Goal: Task Accomplishment & Management: Manage account settings

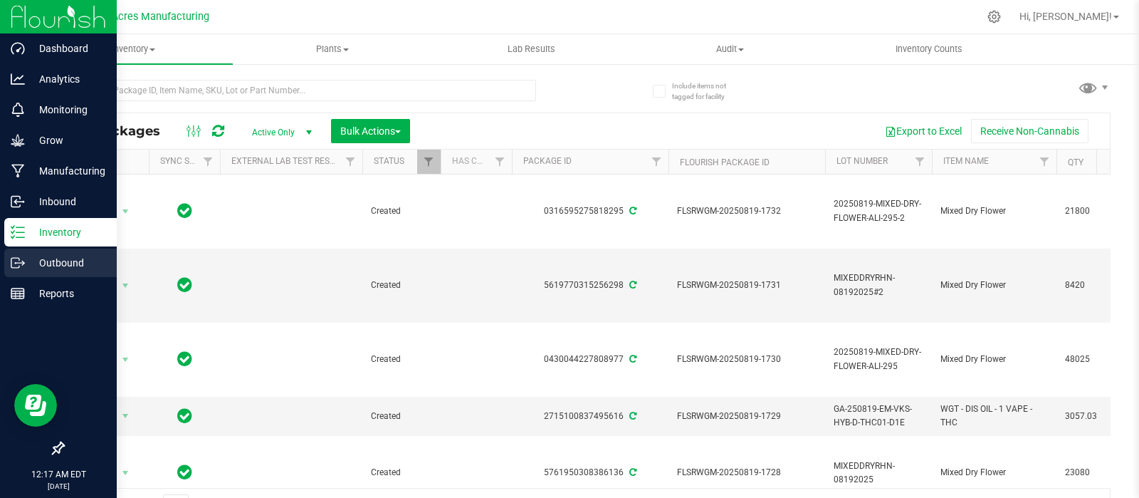
click at [55, 256] on p "Outbound" at bounding box center [67, 262] width 85 height 17
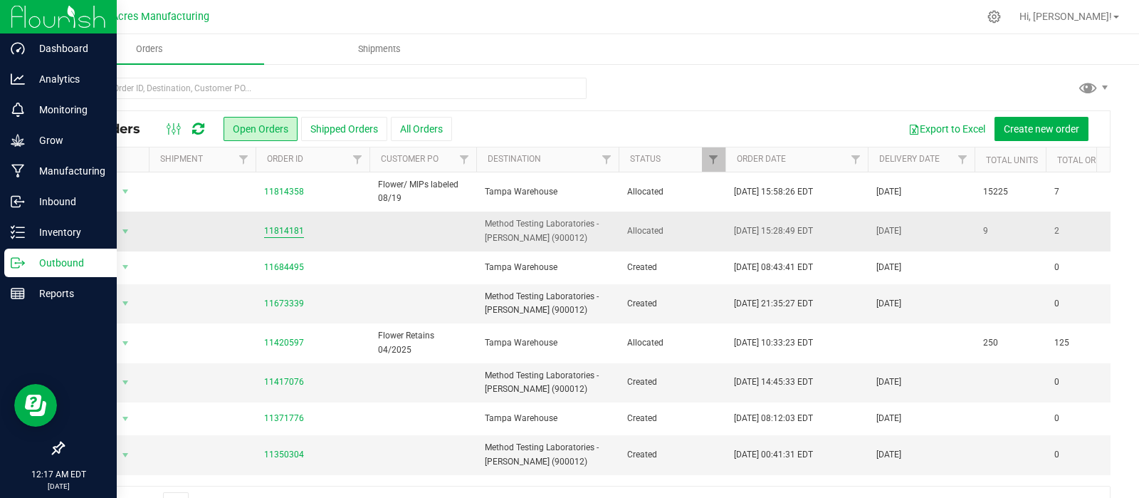
click at [285, 231] on link "11814181" at bounding box center [284, 231] width 40 height 14
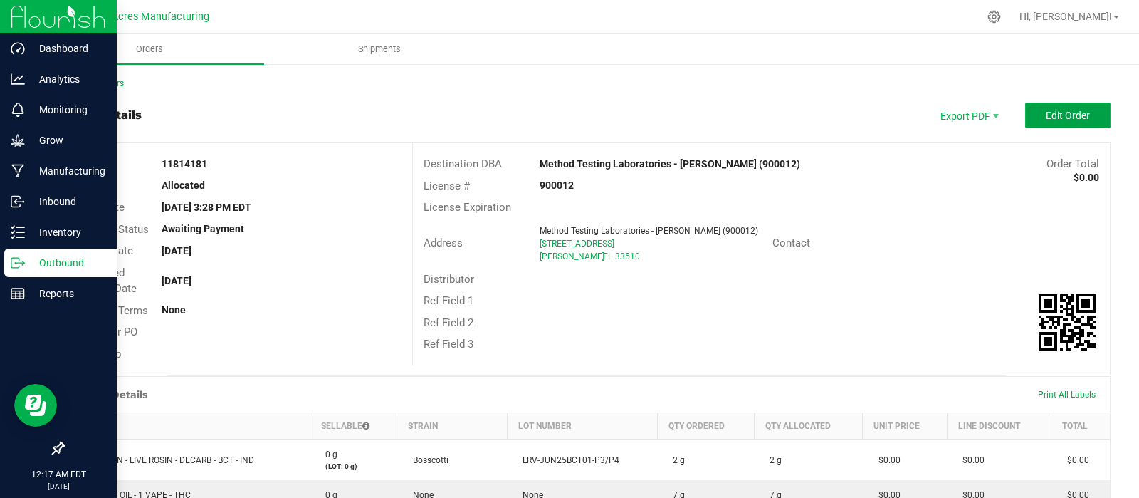
click at [1046, 116] on span "Edit Order" at bounding box center [1068, 115] width 44 height 11
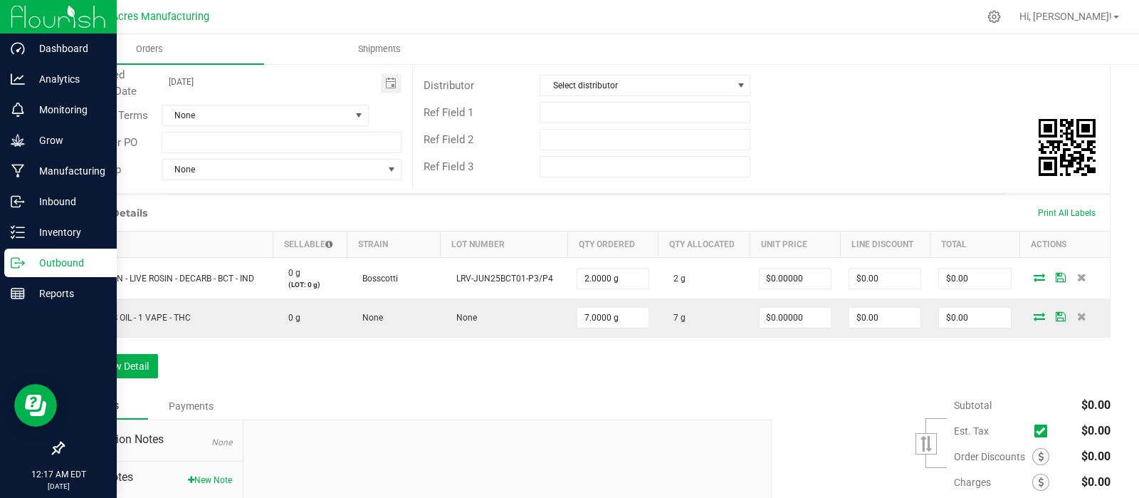
scroll to position [327, 0]
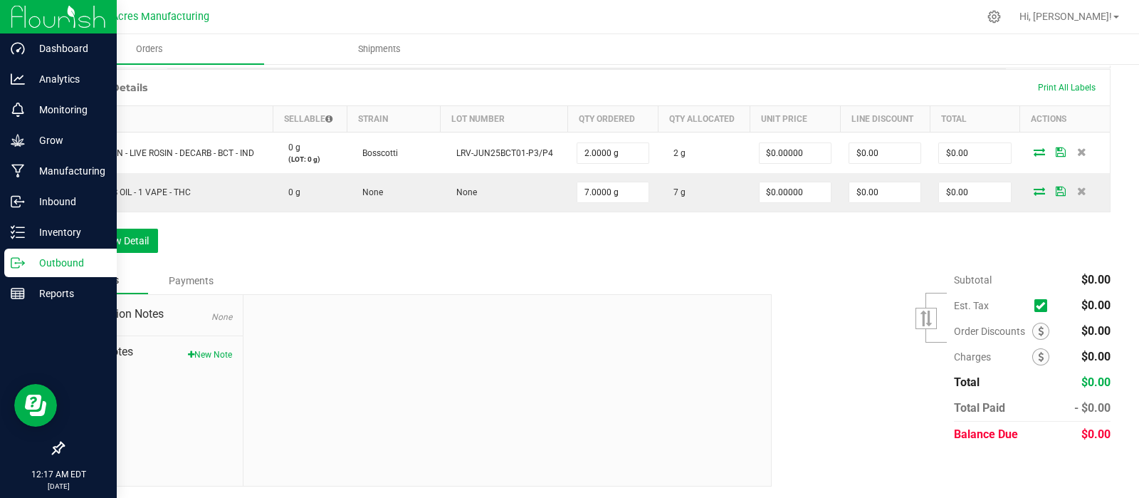
click at [207, 348] on button "New Note" at bounding box center [210, 354] width 44 height 13
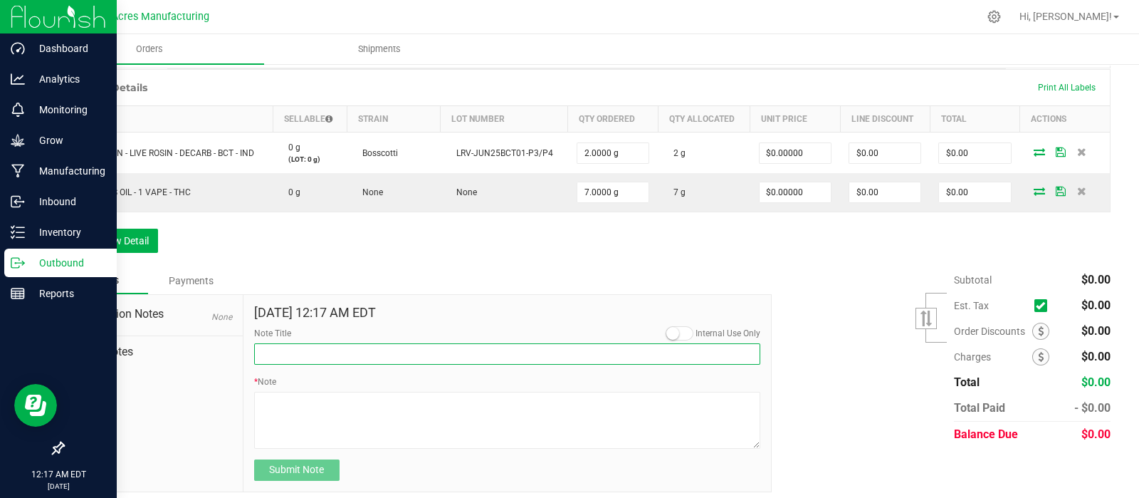
click at [313, 347] on input "Note Title" at bounding box center [507, 353] width 507 height 21
type input "Seal Tag#, Destination, Created By"
drag, startPoint x: 394, startPoint y: 355, endPoint x: 242, endPoint y: 346, distance: 151.9
click at [243, 346] on div "Aug 20, 2025 12:17 AM EDT Internal Use Only Note Title Seal Tag#, Destination, …" at bounding box center [507, 393] width 528 height 196
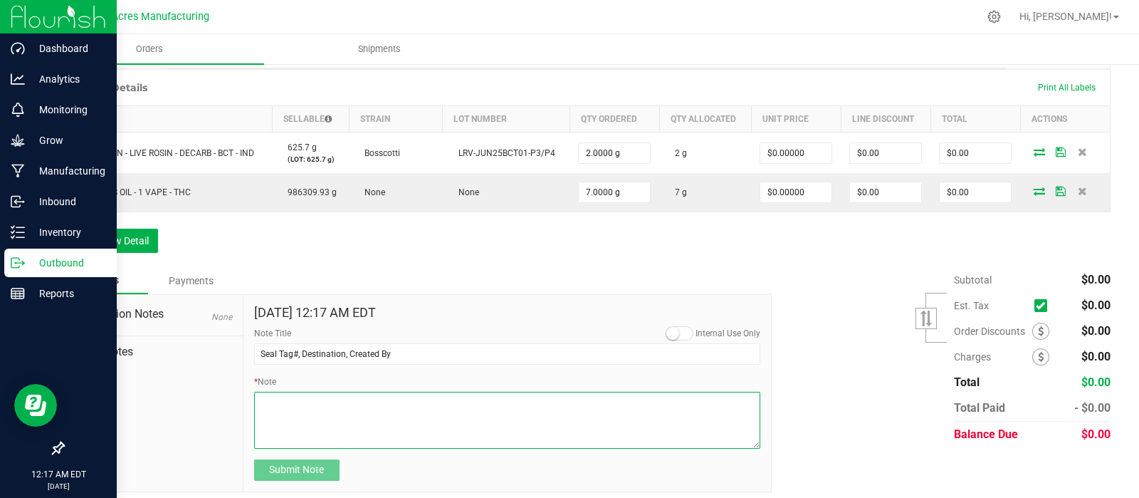
click at [290, 399] on textarea "* Note" at bounding box center [507, 420] width 507 height 57
paste textarea "Seal Tag#, Destination, Created By"
click at [294, 396] on textarea "* Note" at bounding box center [507, 420] width 507 height 57
click at [261, 408] on textarea "* Note" at bounding box center [507, 420] width 507 height 57
click at [299, 407] on textarea "* Note" at bounding box center [507, 420] width 507 height 57
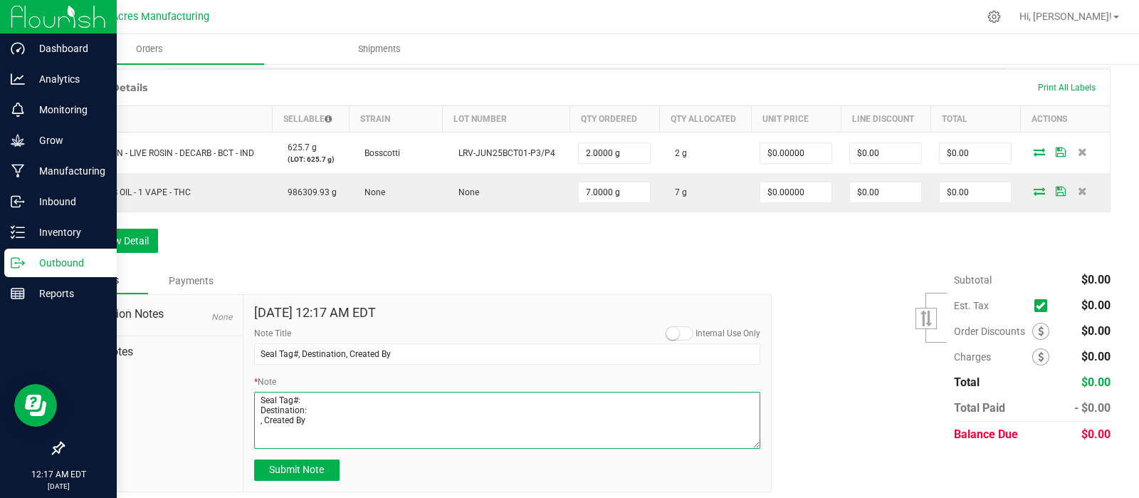
click at [263, 418] on textarea "* Note" at bounding box center [507, 420] width 507 height 57
click at [303, 418] on textarea "* Note" at bounding box center [507, 420] width 507 height 57
click at [311, 407] on textarea "* Note" at bounding box center [507, 420] width 507 height 57
click at [317, 396] on textarea "* Note" at bounding box center [507, 420] width 507 height 57
type textarea "Seal Tag#: 046400 Destination: Method Created By: RHN-175"
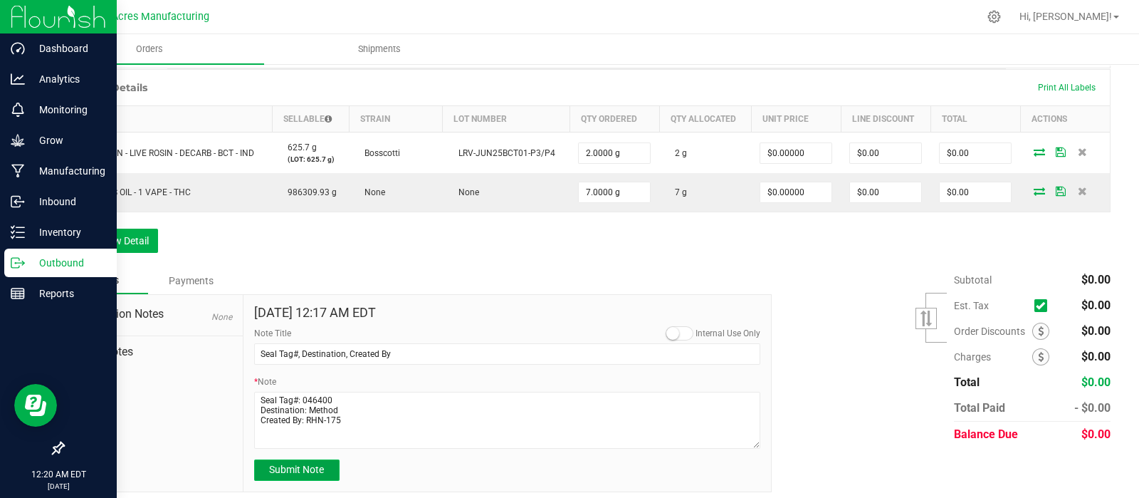
click at [303, 464] on span "Submit Note" at bounding box center [296, 468] width 55 height 11
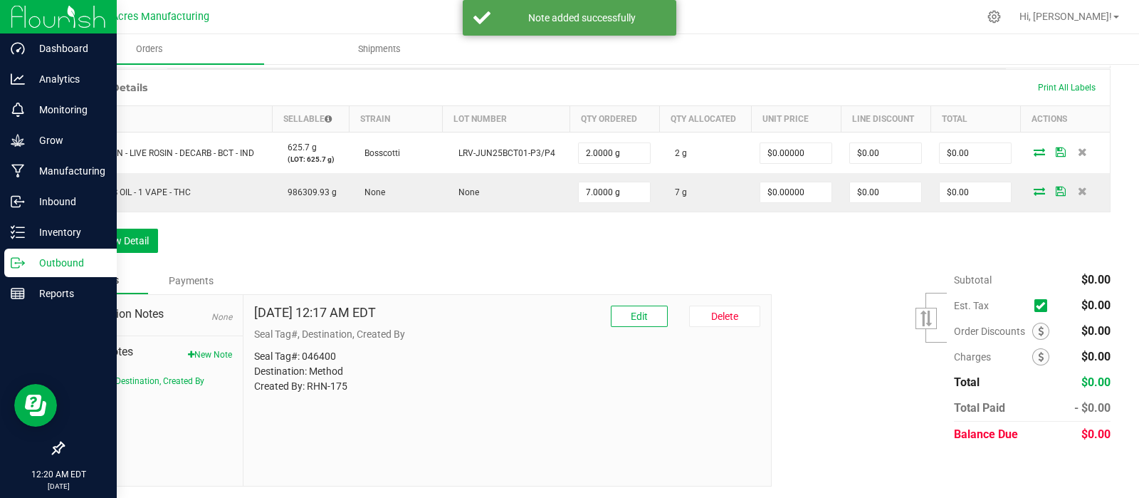
scroll to position [0, 0]
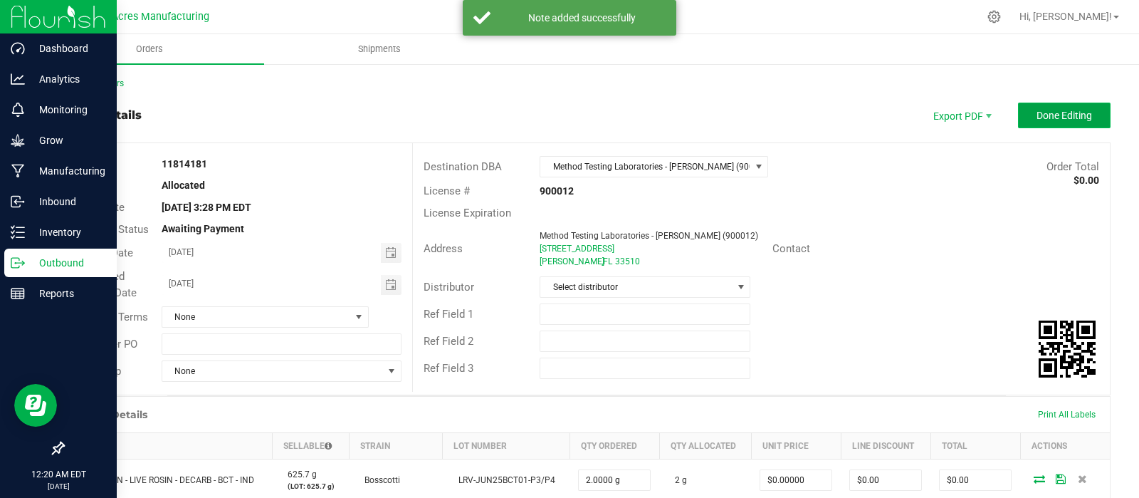
click at [1054, 119] on span "Done Editing" at bounding box center [1064, 115] width 56 height 11
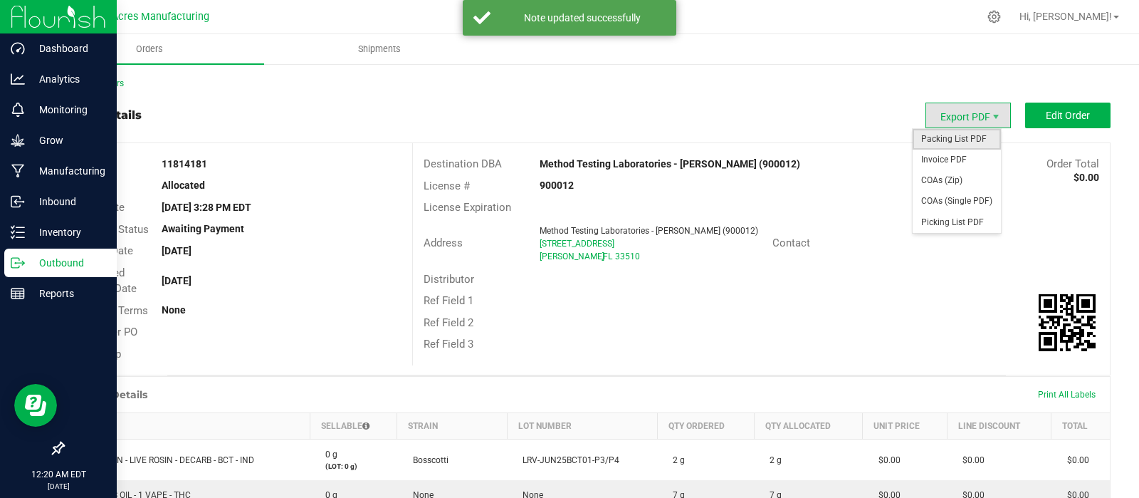
click at [955, 135] on span "Packing List PDF" at bounding box center [957, 139] width 88 height 21
